Goal: Browse casually: Explore the website without a specific task or goal

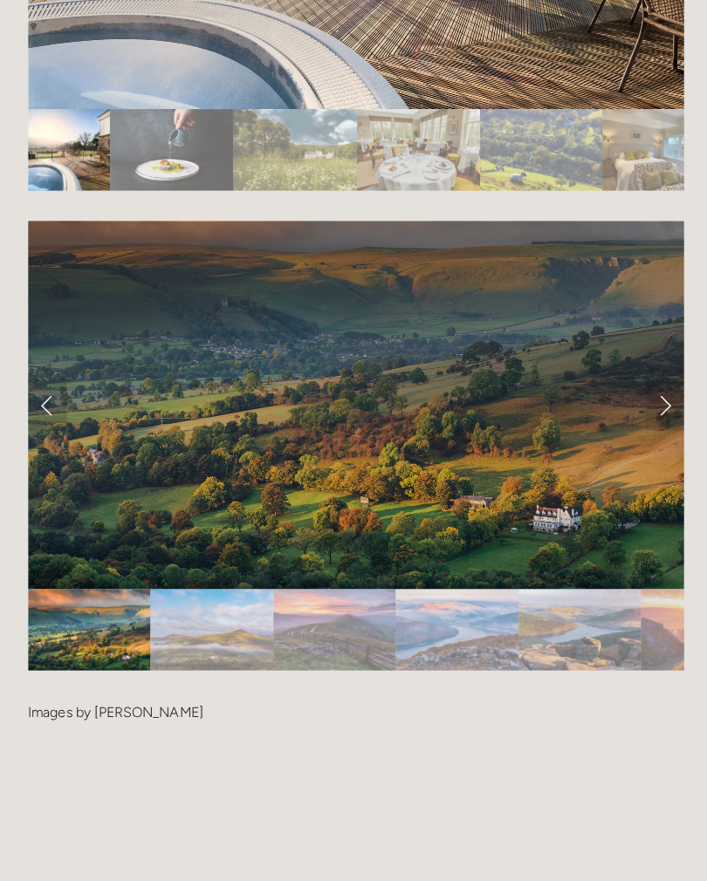
scroll to position [3407, 0]
click at [654, 375] on link "Next Slide" at bounding box center [659, 401] width 38 height 52
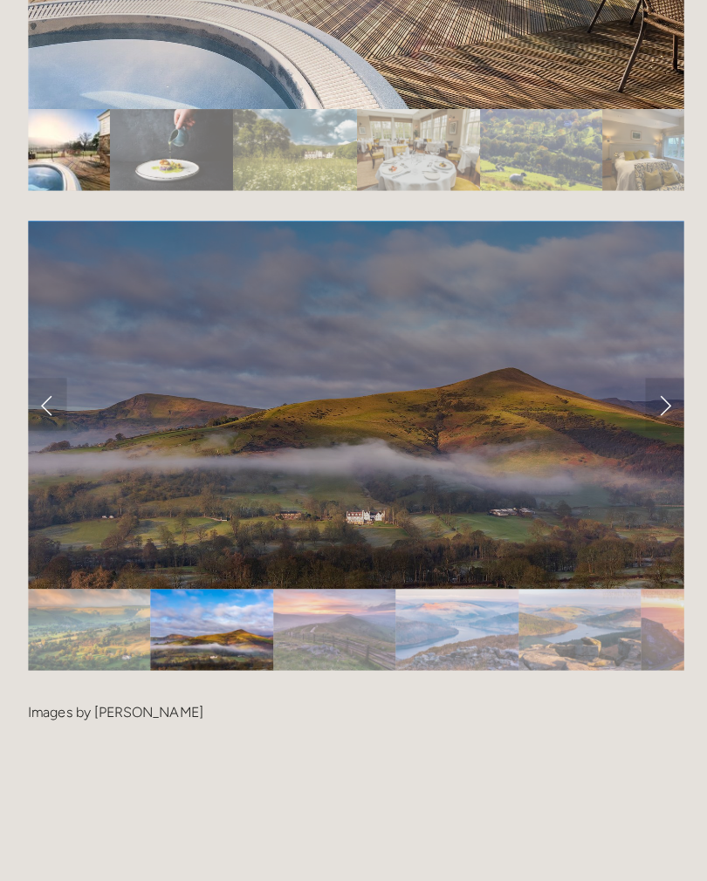
click at [657, 375] on link "Next Slide" at bounding box center [659, 401] width 38 height 52
click at [662, 375] on link "Next Slide" at bounding box center [659, 401] width 38 height 52
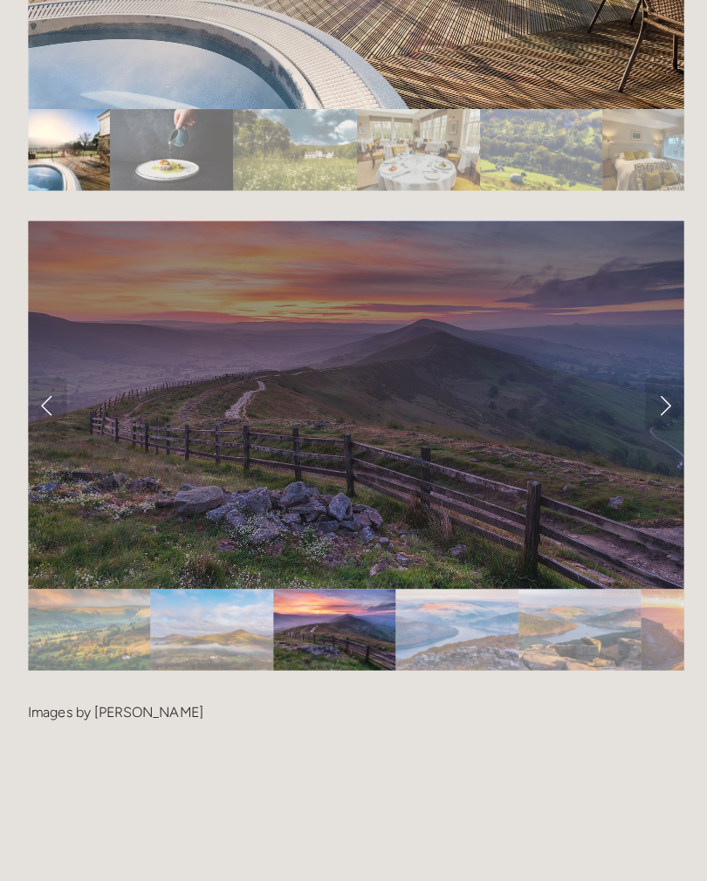
click at [656, 386] on link "Next Slide" at bounding box center [659, 401] width 38 height 52
click at [656, 375] on link "Next Slide" at bounding box center [659, 401] width 38 height 52
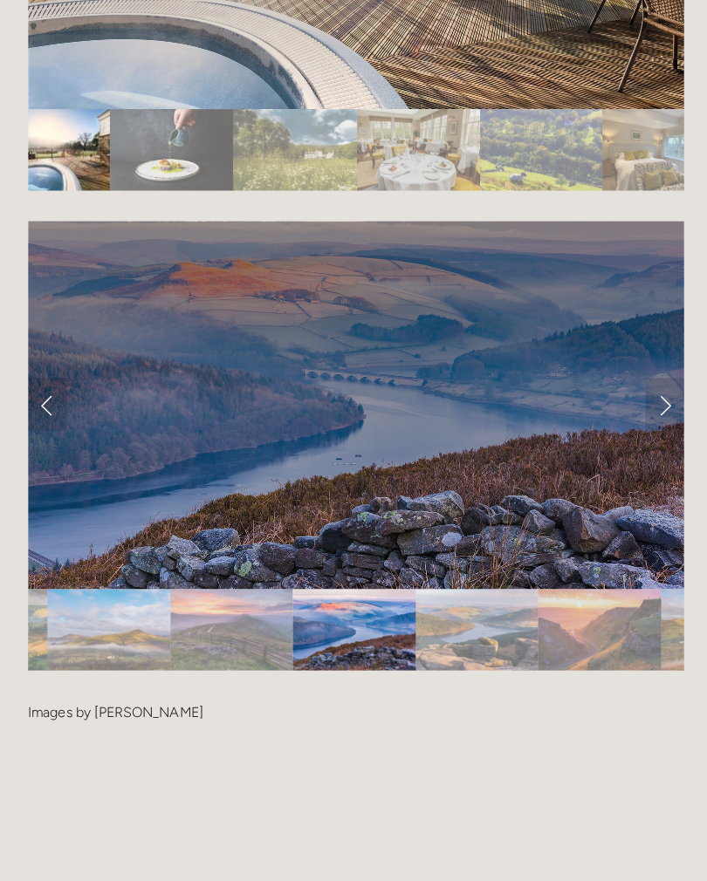
click at [655, 377] on link "Next Slide" at bounding box center [659, 401] width 38 height 52
click at [659, 375] on link "Next Slide" at bounding box center [659, 401] width 38 height 52
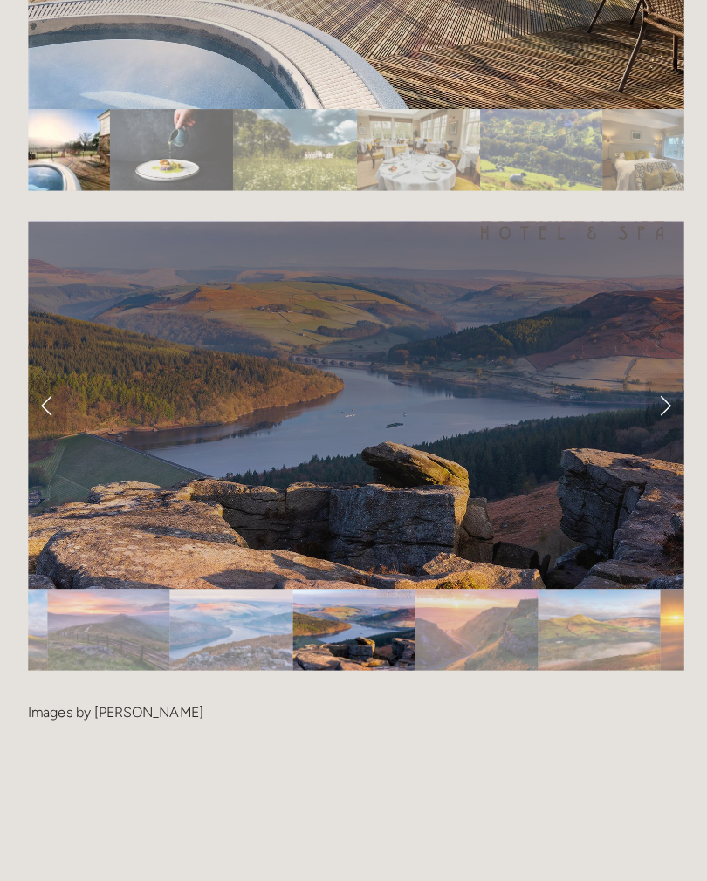
click at [656, 381] on link "Next Slide" at bounding box center [659, 401] width 38 height 52
click at [659, 376] on link "Next Slide" at bounding box center [659, 401] width 38 height 52
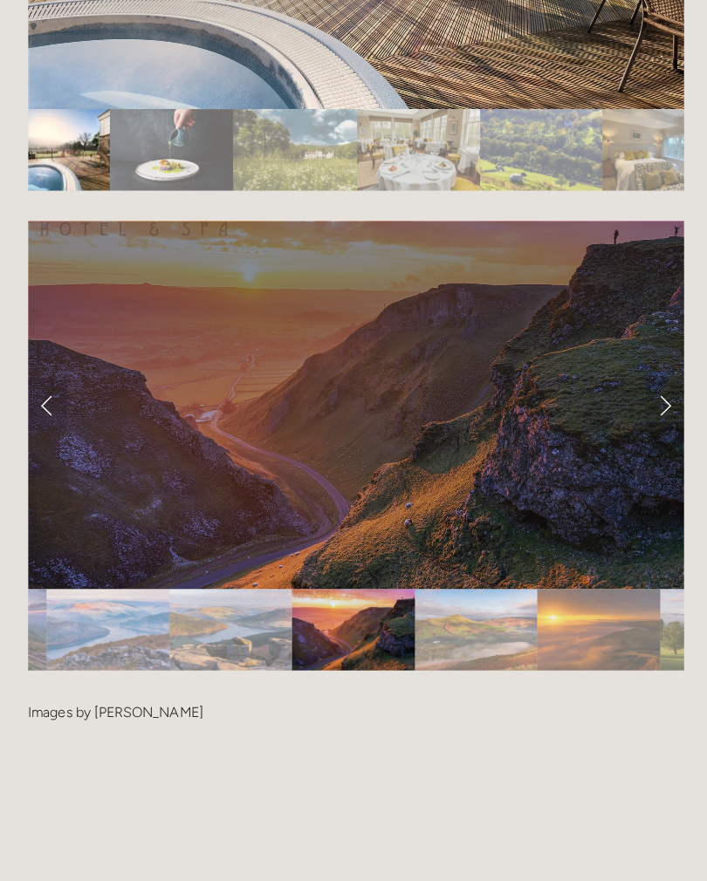
click at [659, 381] on link "Next Slide" at bounding box center [659, 401] width 38 height 52
click at [662, 375] on link "Next Slide" at bounding box center [659, 401] width 38 height 52
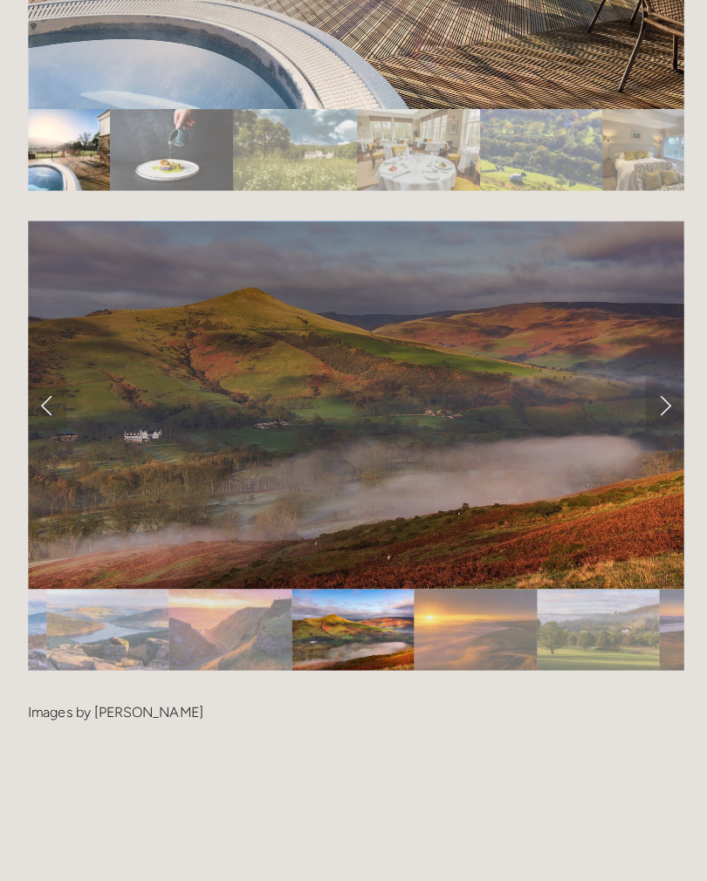
click at [663, 381] on link "Next Slide" at bounding box center [659, 401] width 38 height 52
click at [662, 378] on link "Next Slide" at bounding box center [659, 401] width 38 height 52
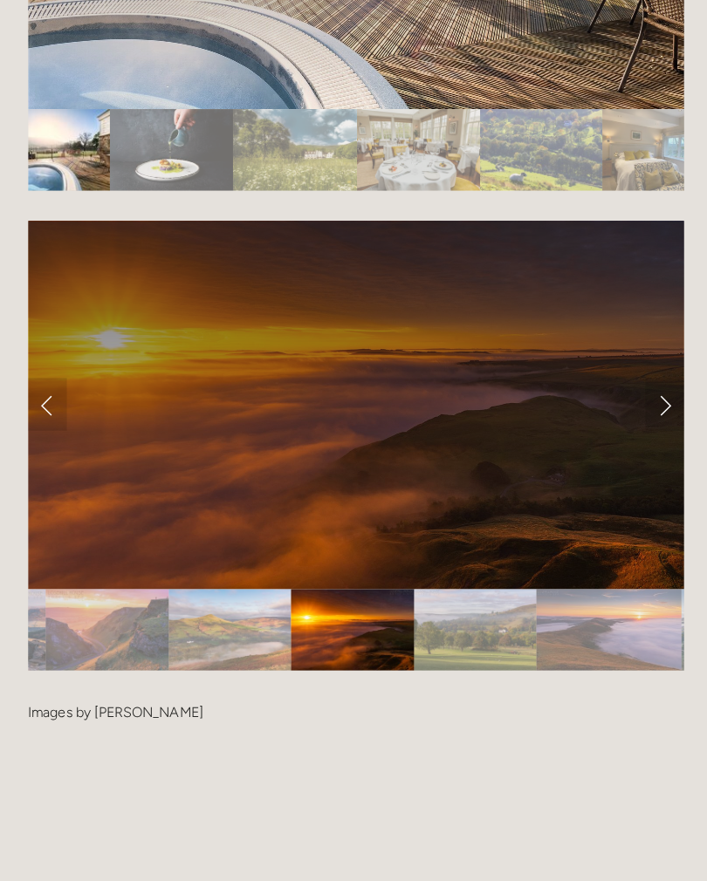
click at [662, 381] on link "Next Slide" at bounding box center [659, 401] width 38 height 52
click at [661, 387] on link "Next Slide" at bounding box center [659, 401] width 38 height 52
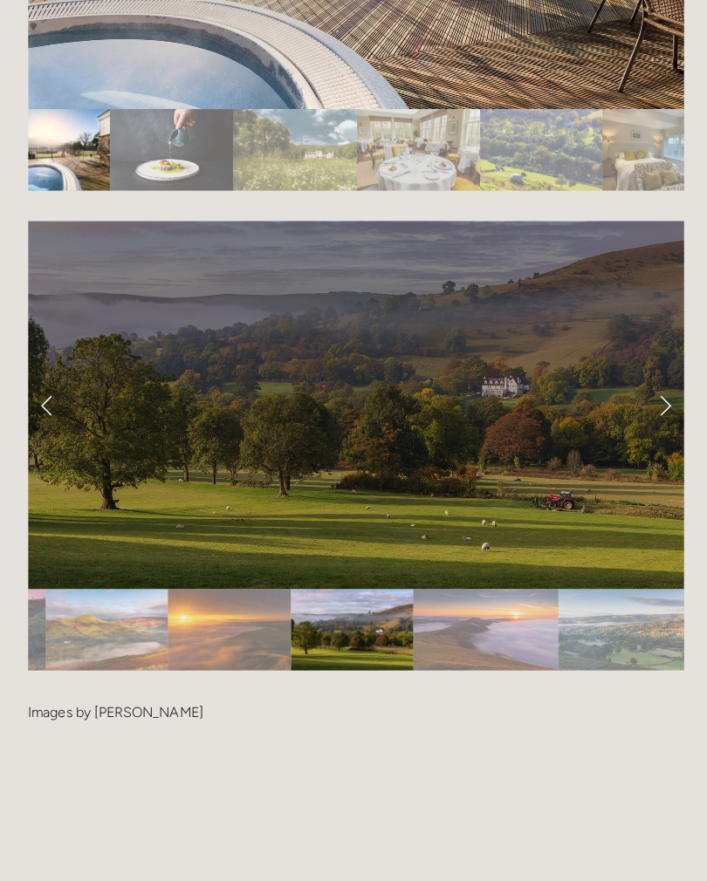
click at [663, 380] on link "Next Slide" at bounding box center [659, 401] width 38 height 52
click at [660, 375] on link "Next Slide" at bounding box center [659, 401] width 38 height 52
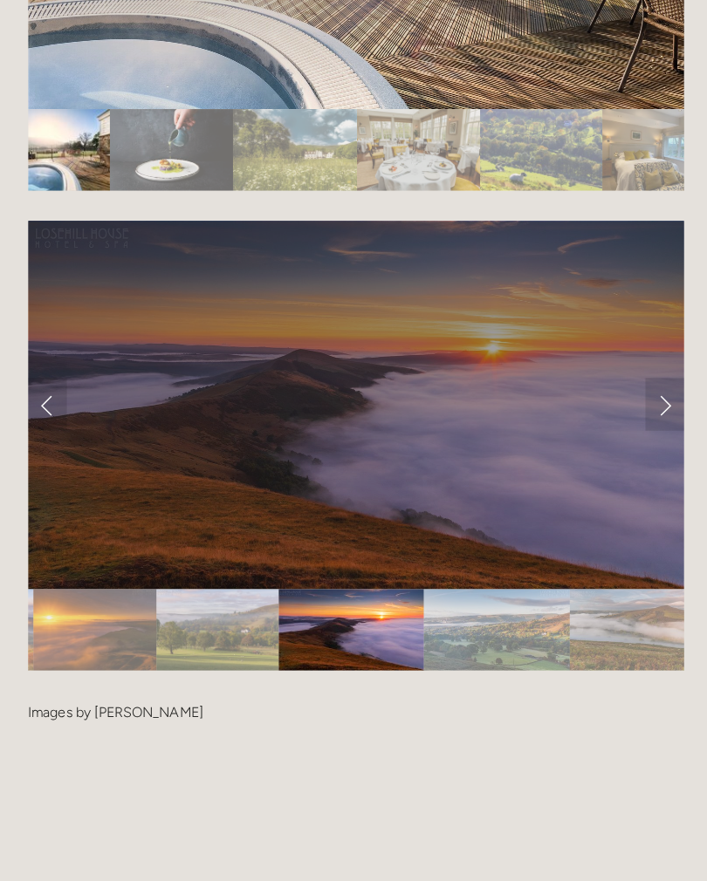
click at [663, 375] on link "Next Slide" at bounding box center [659, 401] width 38 height 52
click at [661, 375] on link "Next Slide" at bounding box center [659, 401] width 38 height 52
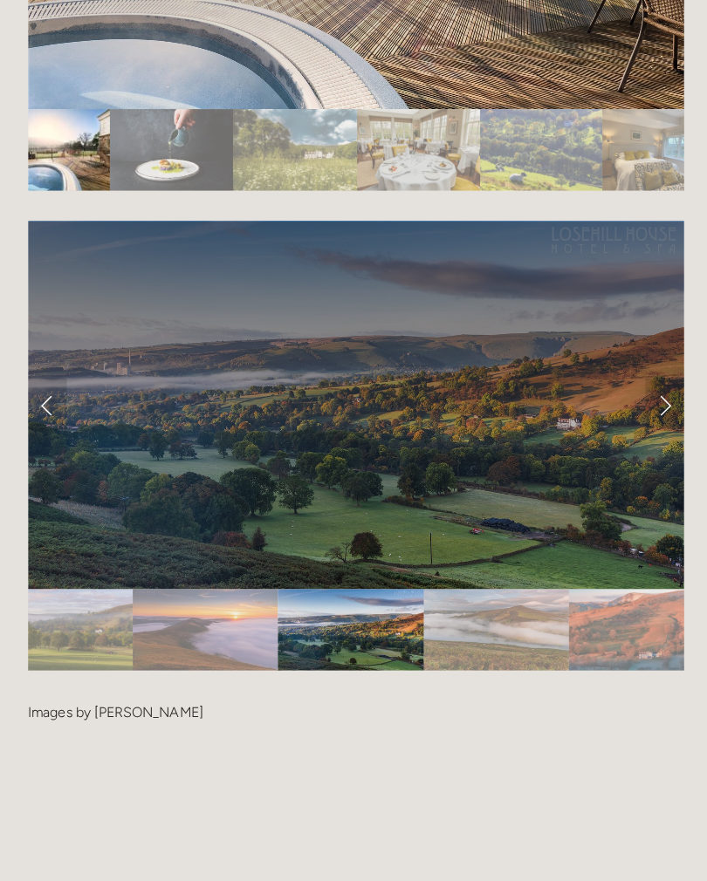
click at [659, 394] on link "Next Slide" at bounding box center [659, 401] width 38 height 52
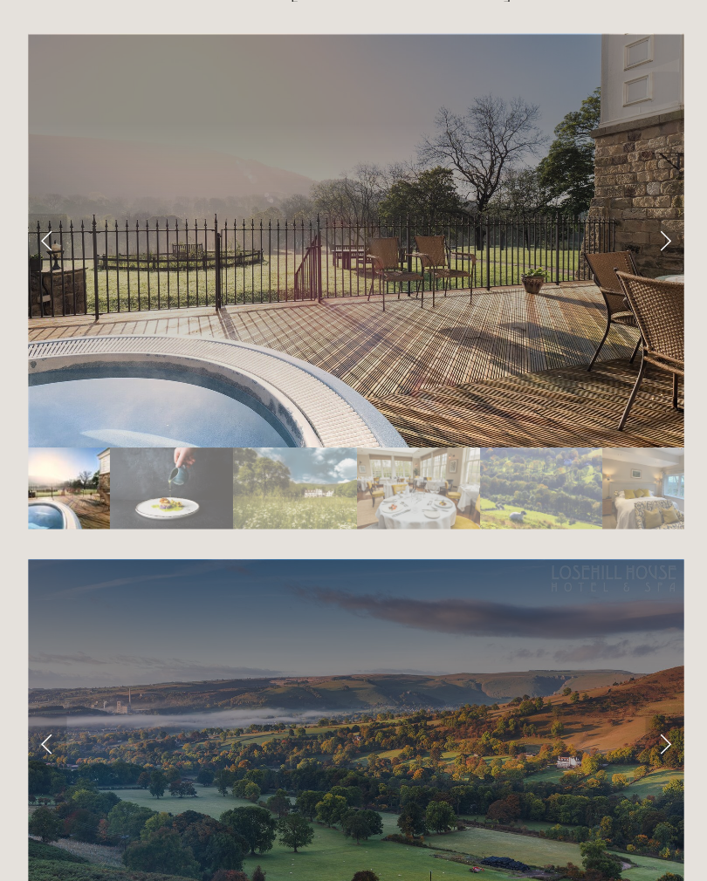
scroll to position [3056, 0]
